Goal: Subscribe to service/newsletter

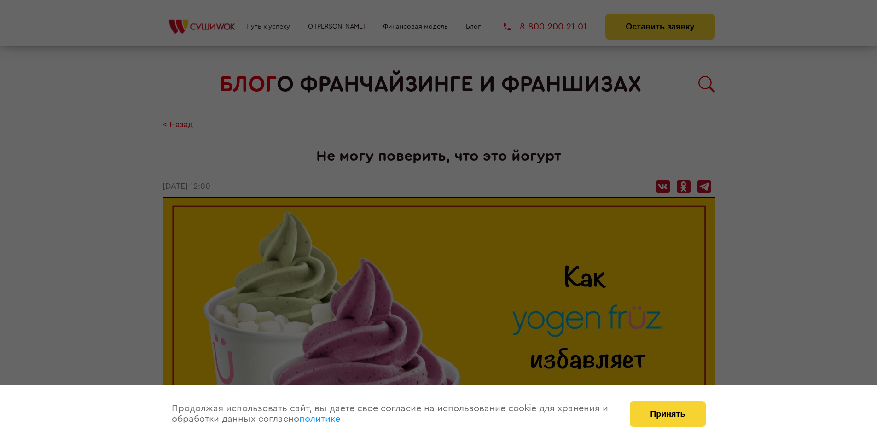
scroll to position [923, 0]
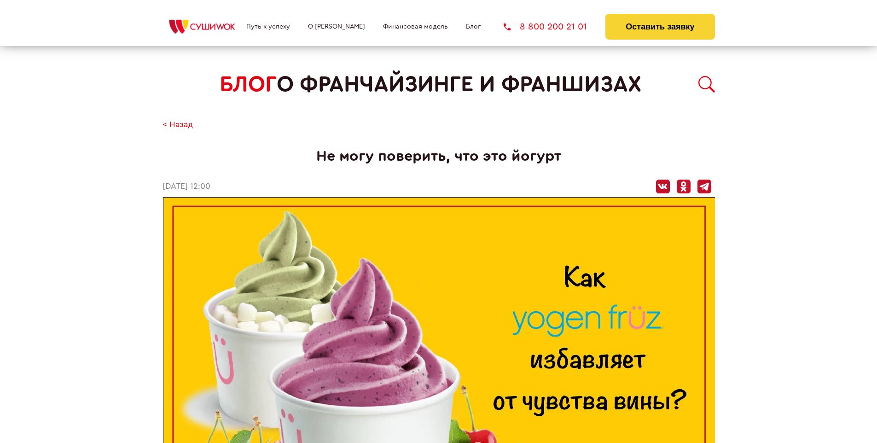
scroll to position [923, 0]
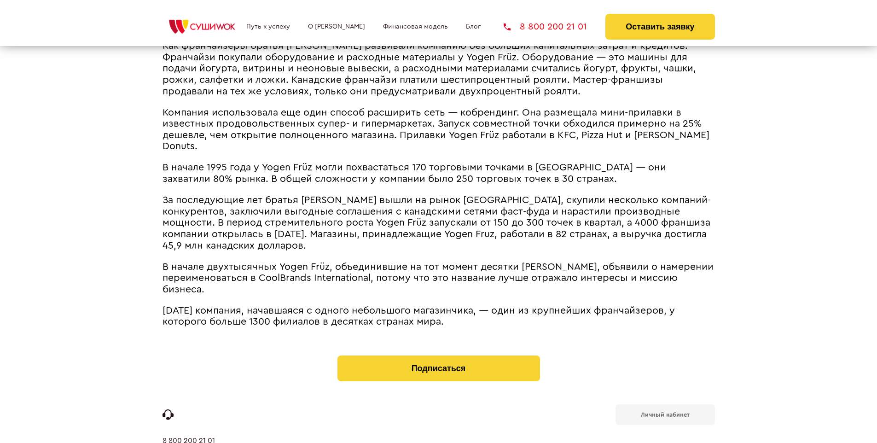
click at [665, 411] on b "Личный кабинет" at bounding box center [665, 414] width 49 height 6
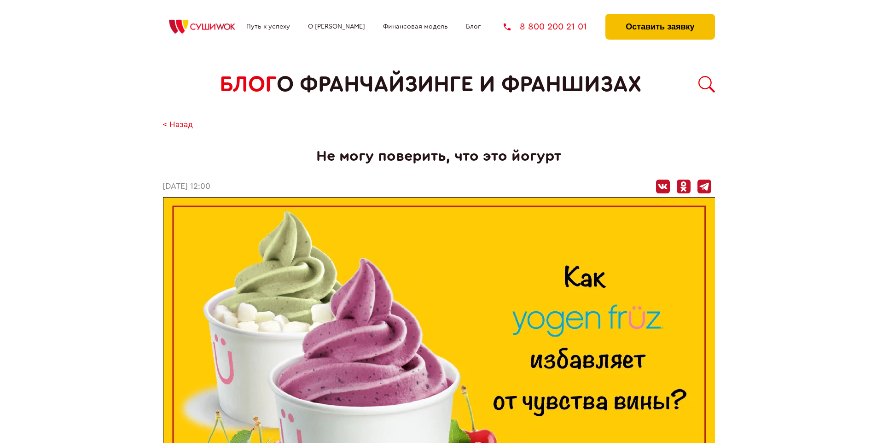
click at [659, 16] on button "Оставить заявку" at bounding box center [659, 27] width 109 height 26
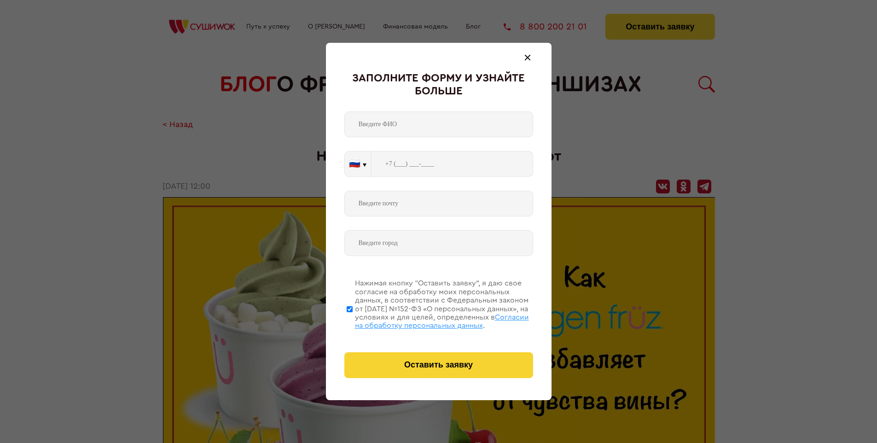
click at [427, 320] on span "Согласии на обработку персональных данных" at bounding box center [442, 321] width 174 height 16
click at [353, 320] on input "Нажимая кнопку “Оставить заявку”, я даю свое согласие на обработку моих персона…" at bounding box center [350, 309] width 6 height 74
checkbox input "false"
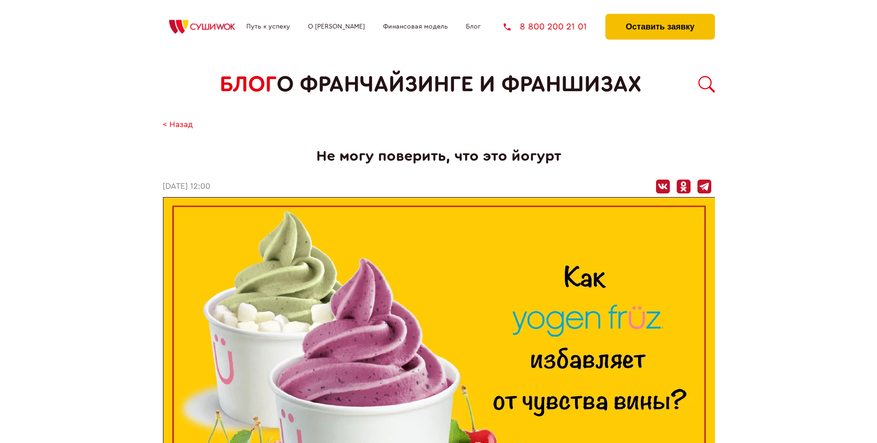
click at [659, 16] on button "Оставить заявку" at bounding box center [659, 27] width 109 height 26
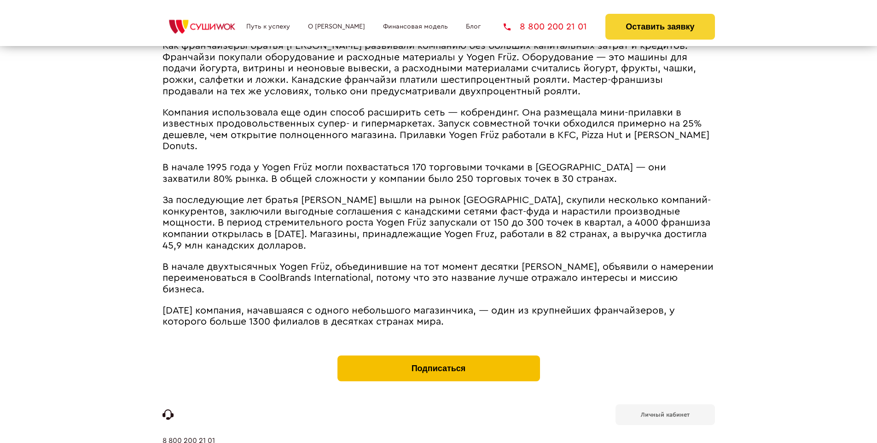
click at [438, 355] on button "Подписаться" at bounding box center [438, 368] width 202 height 26
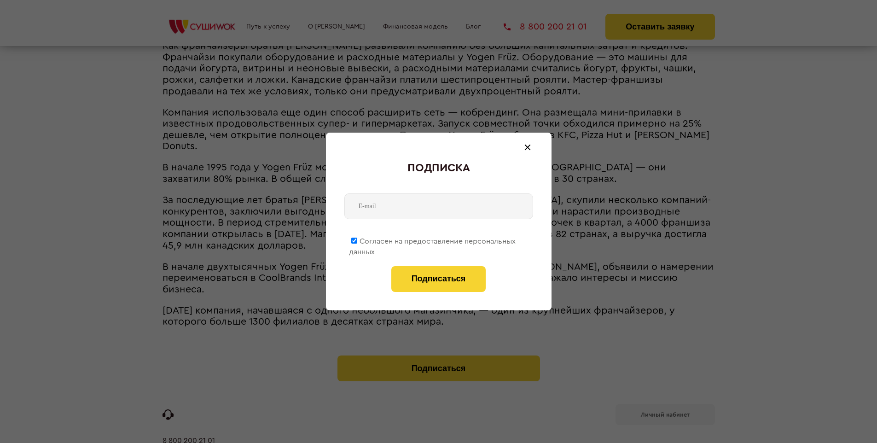
click at [433, 239] on span "Согласен на предоставление персональных данных" at bounding box center [432, 246] width 167 height 18
click at [357, 239] on input "Согласен на предоставление персональных данных" at bounding box center [354, 240] width 6 height 6
checkbox input "false"
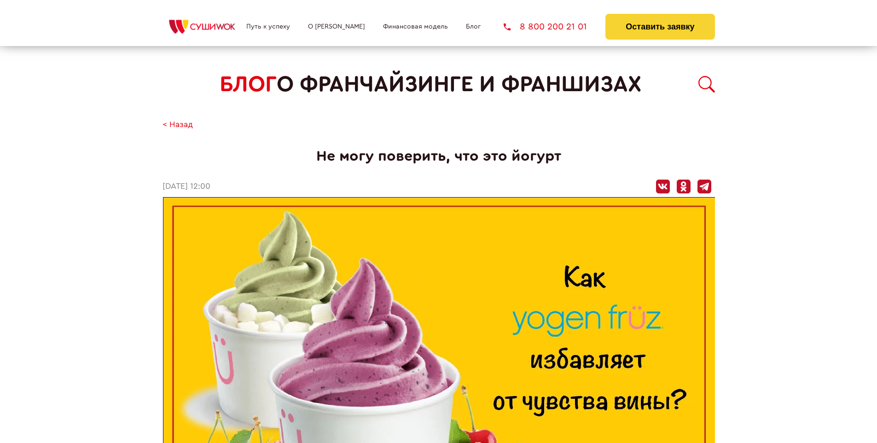
scroll to position [923, 0]
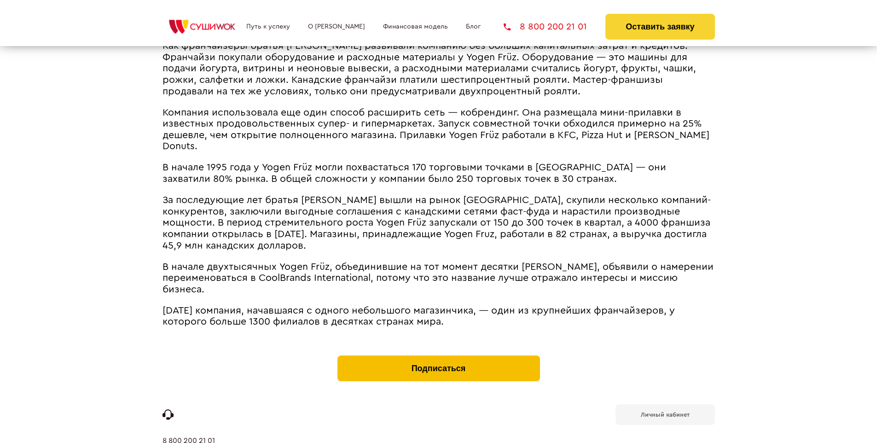
click at [438, 355] on button "Подписаться" at bounding box center [438, 368] width 202 height 26
